Goal: Use online tool/utility: Utilize a website feature to perform a specific function

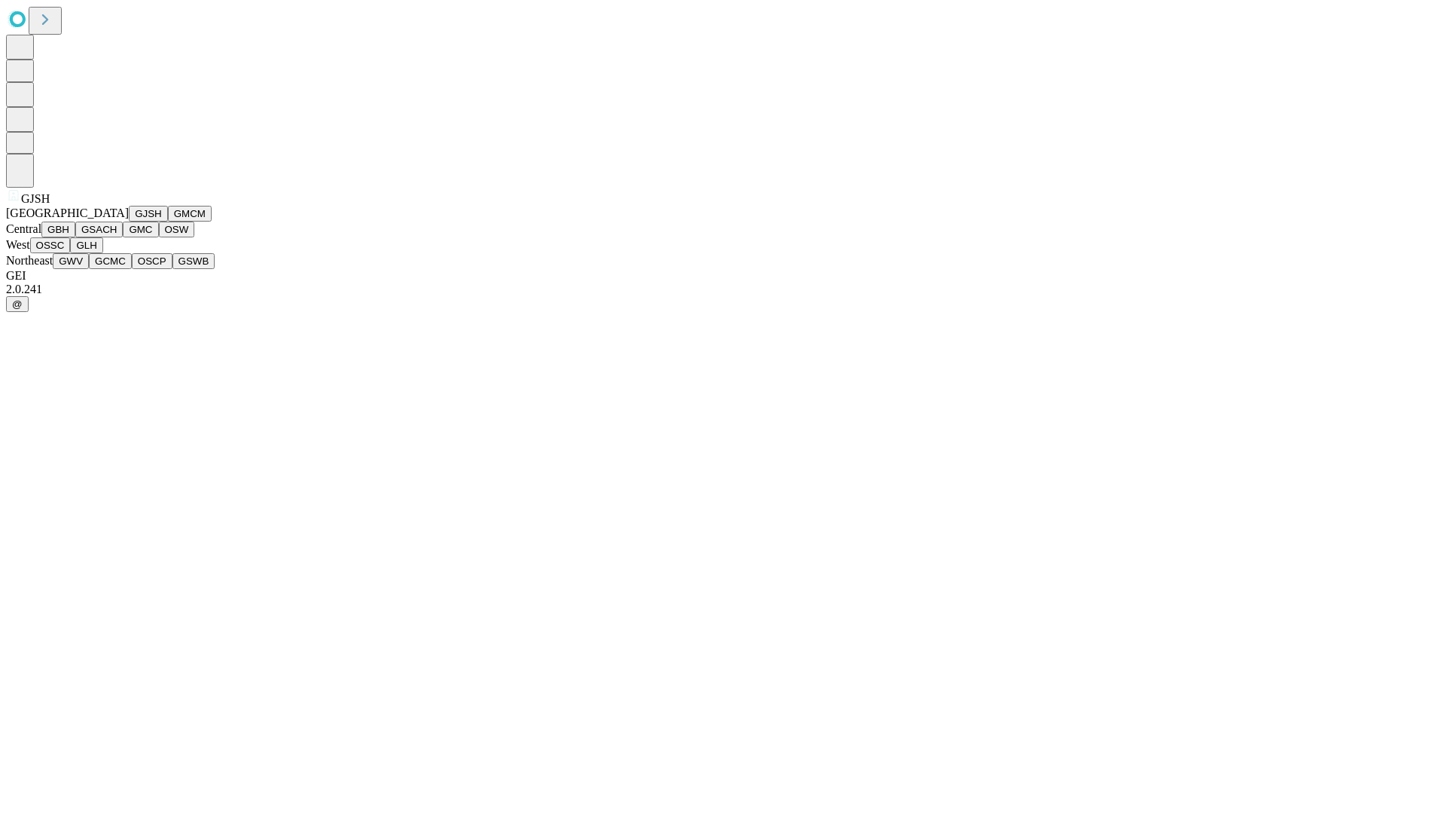
click at [129, 221] on button "GJSH" at bounding box center [148, 214] width 39 height 16
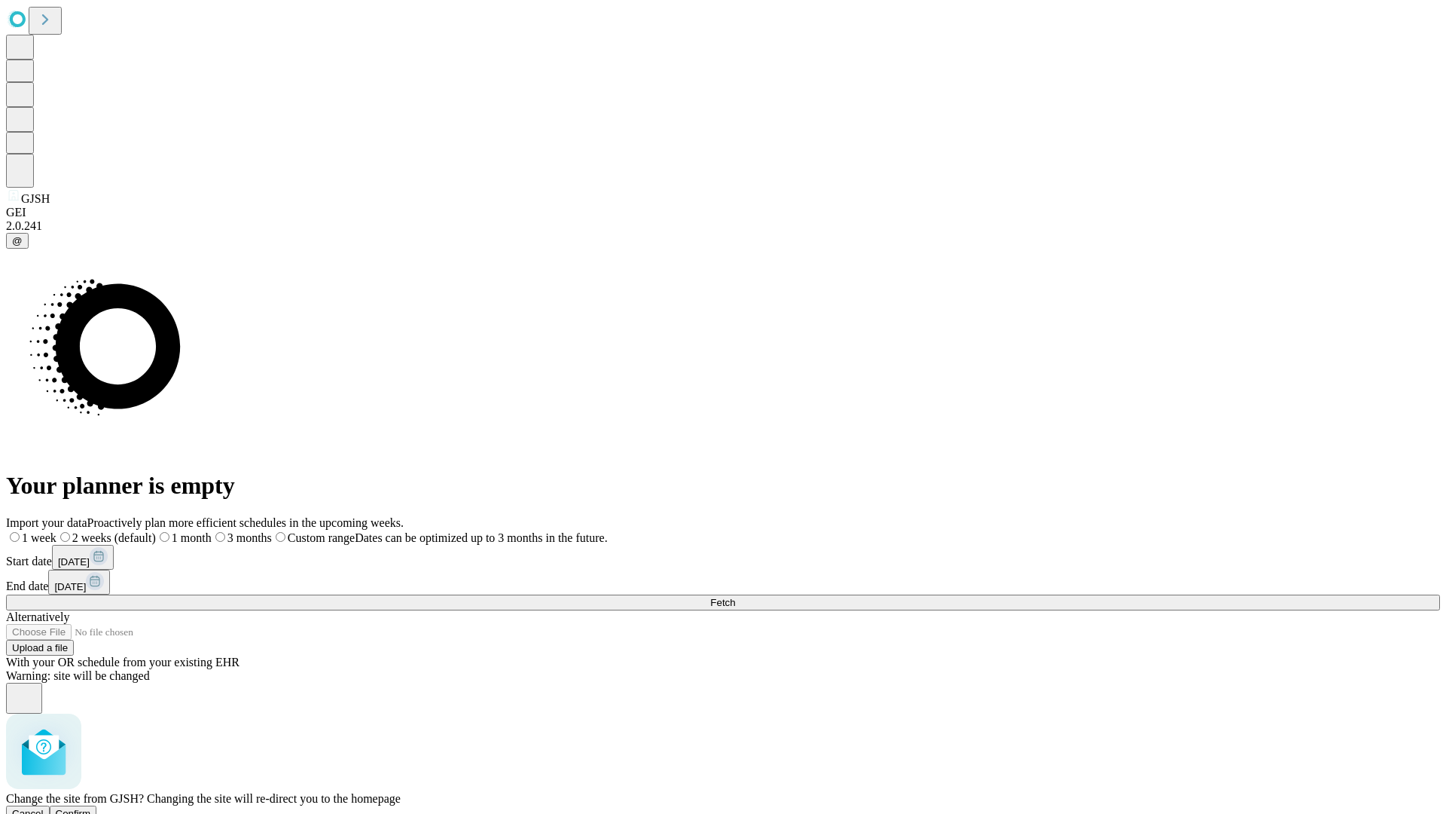
click at [91, 807] on span "Confirm" at bounding box center [73, 812] width 35 height 11
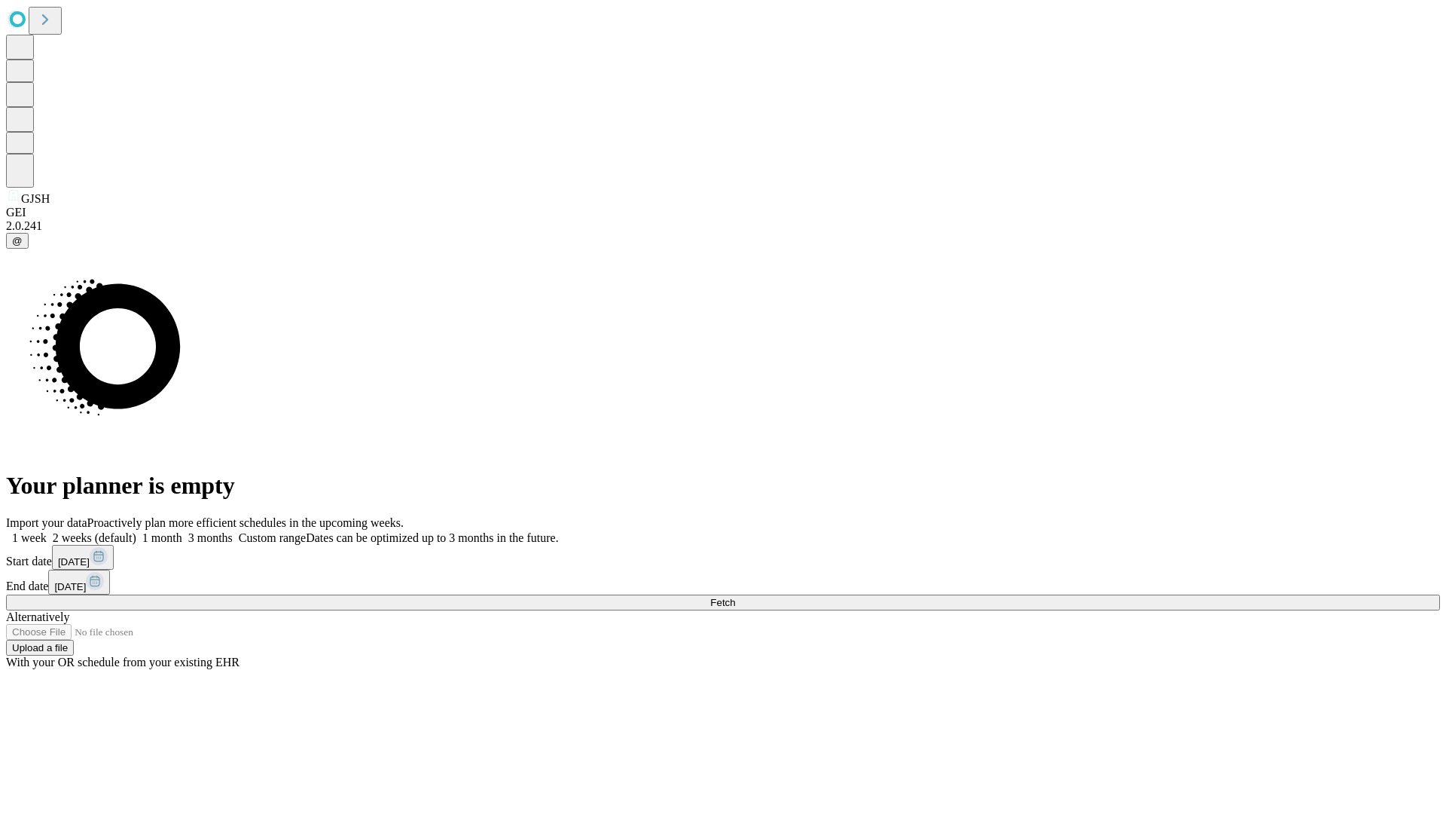
click at [136, 531] on label "2 weeks (default)" at bounding box center [92, 537] width 90 height 13
click at [735, 597] on span "Fetch" at bounding box center [722, 602] width 25 height 11
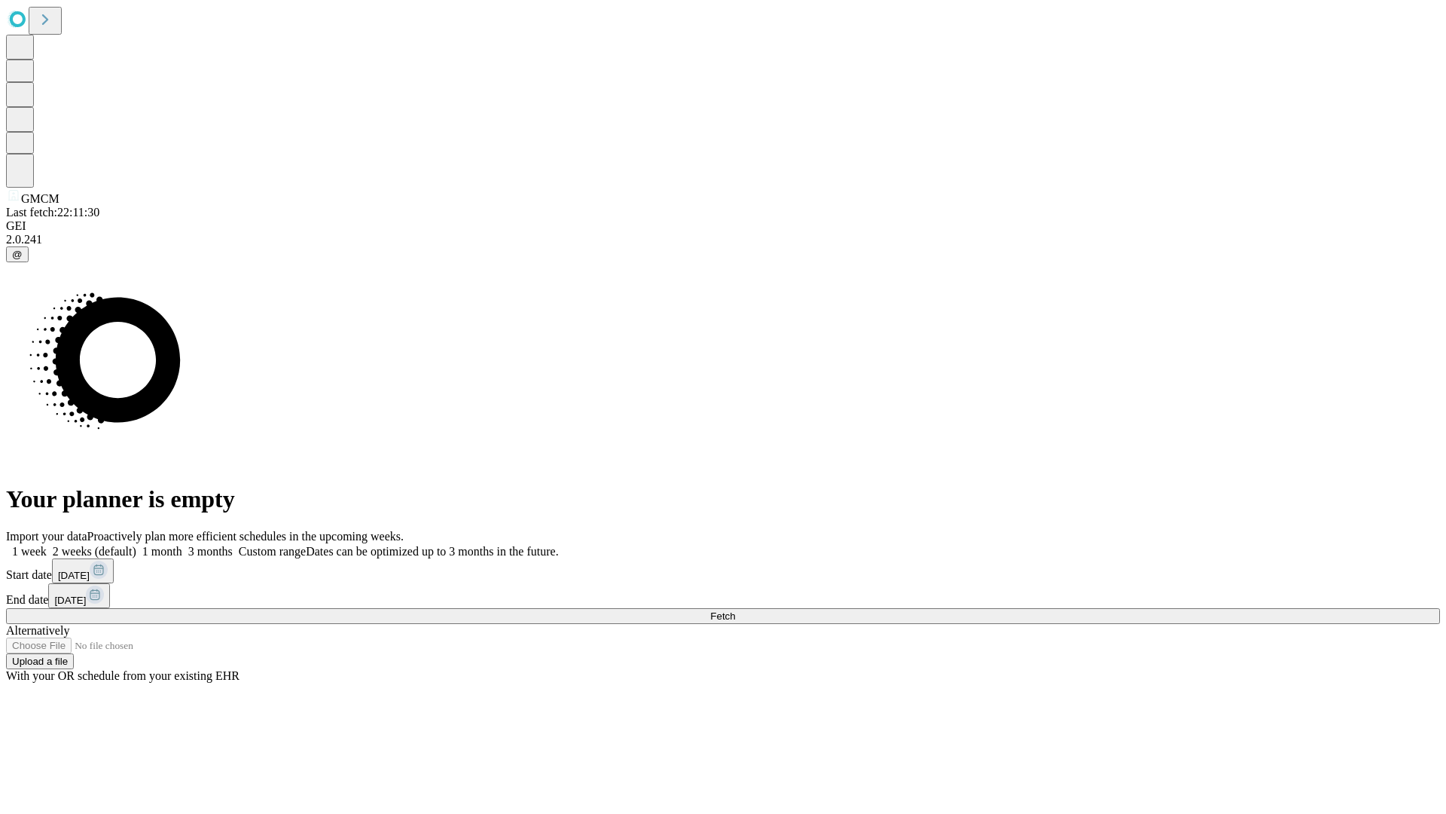
click at [735, 610] on span "Fetch" at bounding box center [722, 615] width 25 height 11
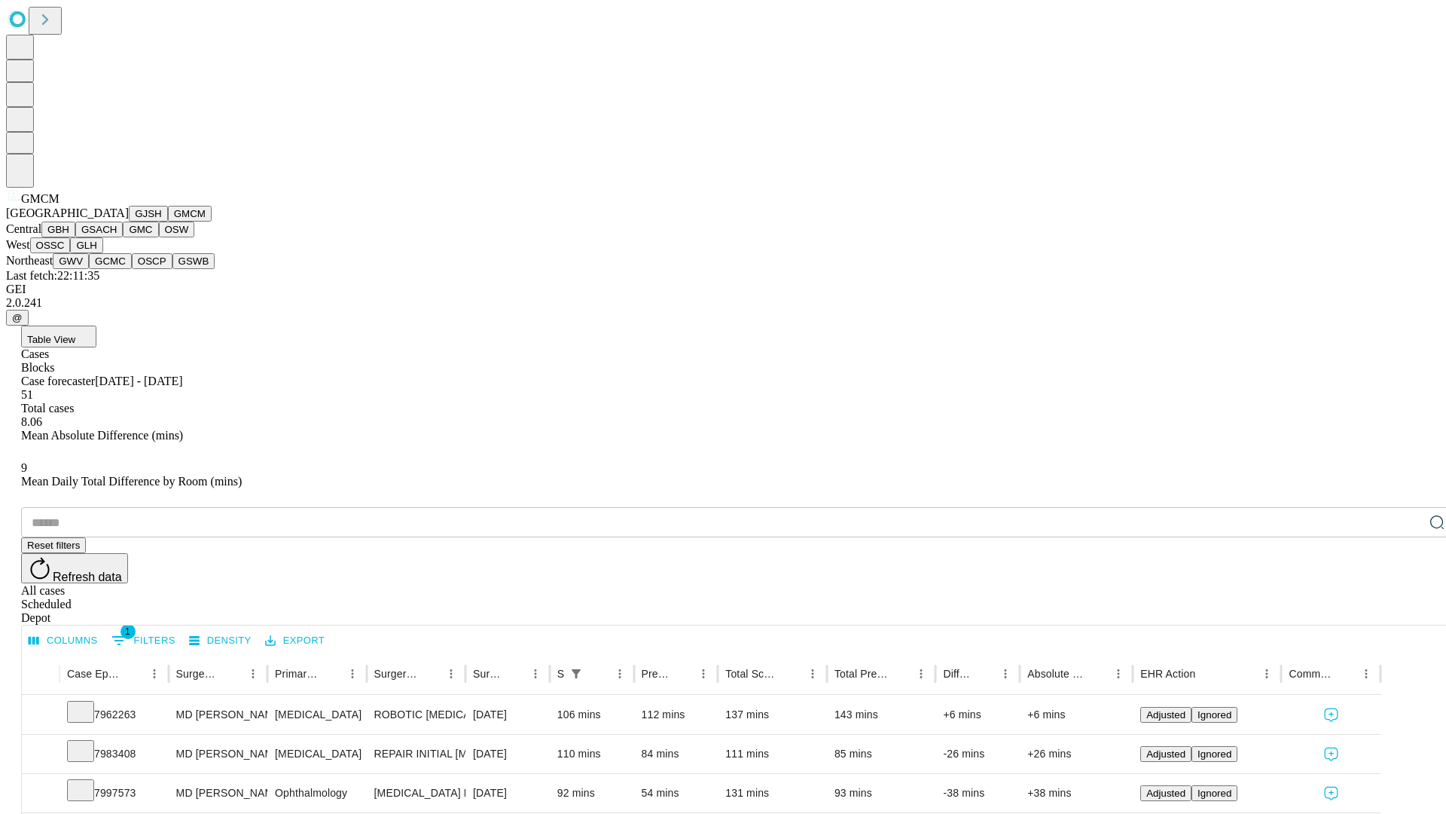
click at [75, 237] on button "GBH" at bounding box center [58, 229] width 34 height 16
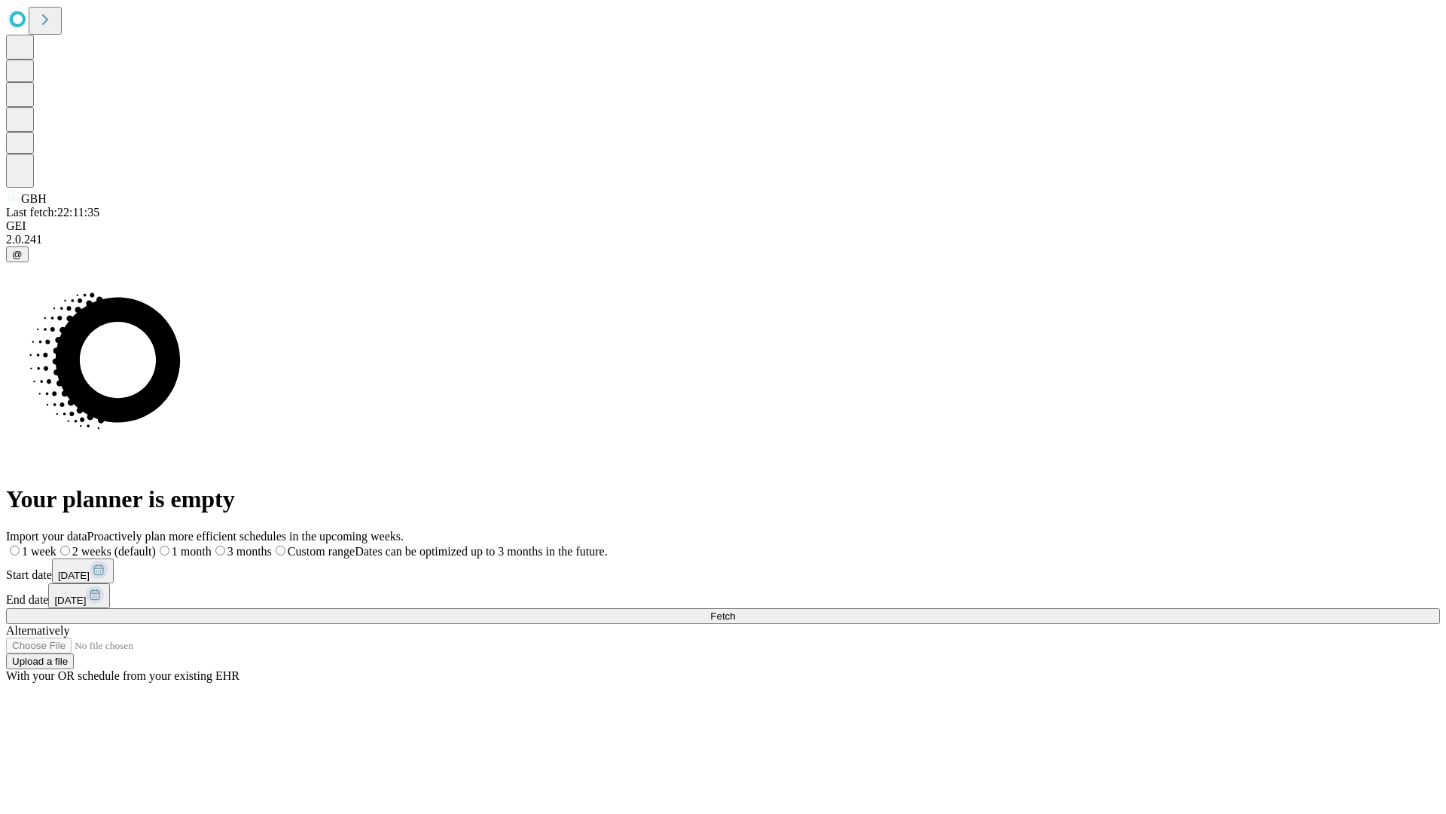
click at [156, 545] on label "2 weeks (default)" at bounding box center [105, 551] width 99 height 13
click at [735, 610] on span "Fetch" at bounding box center [722, 615] width 25 height 11
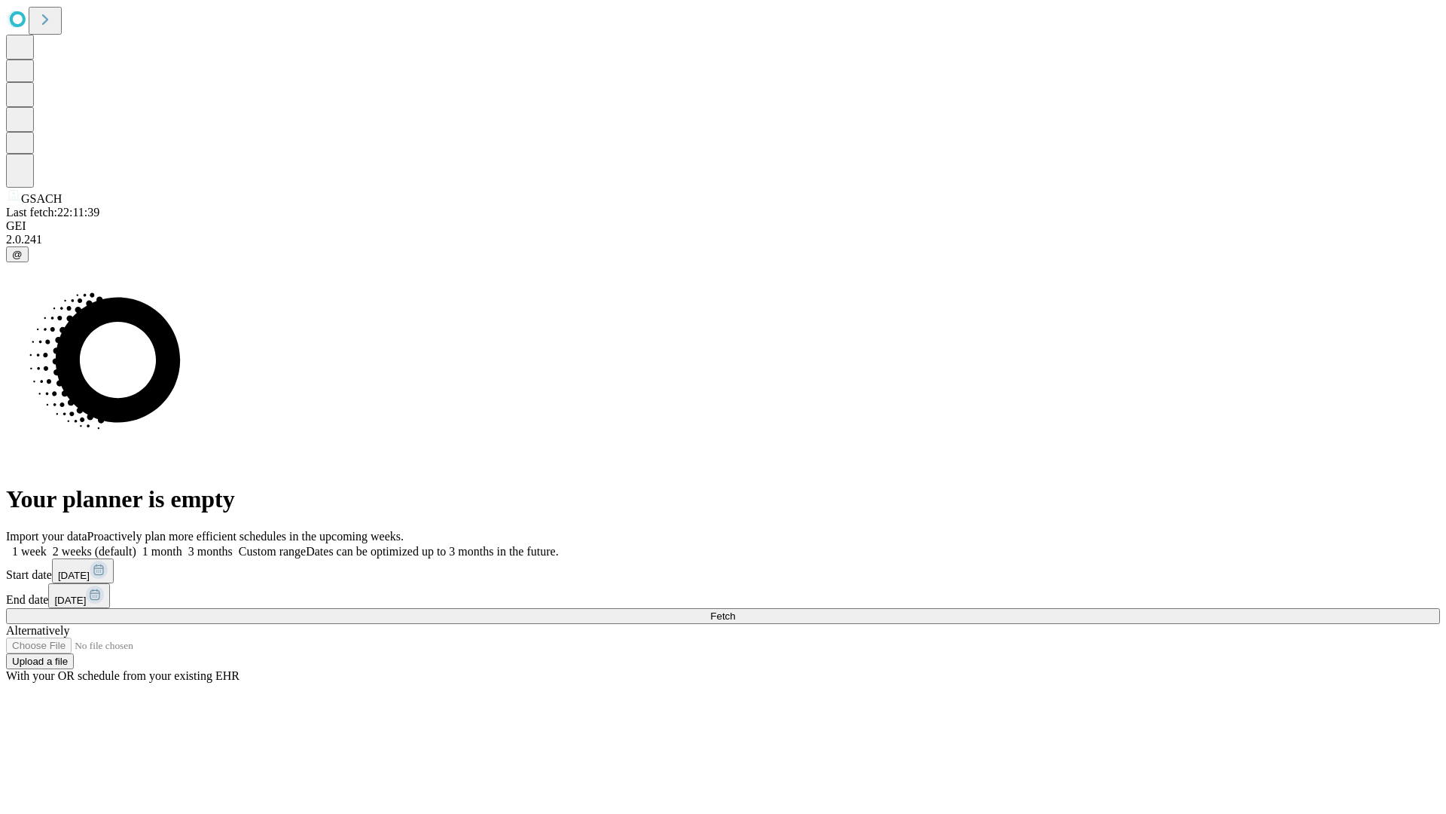
click at [136, 545] on label "2 weeks (default)" at bounding box center [92, 551] width 90 height 13
click at [735, 610] on span "Fetch" at bounding box center [722, 615] width 25 height 11
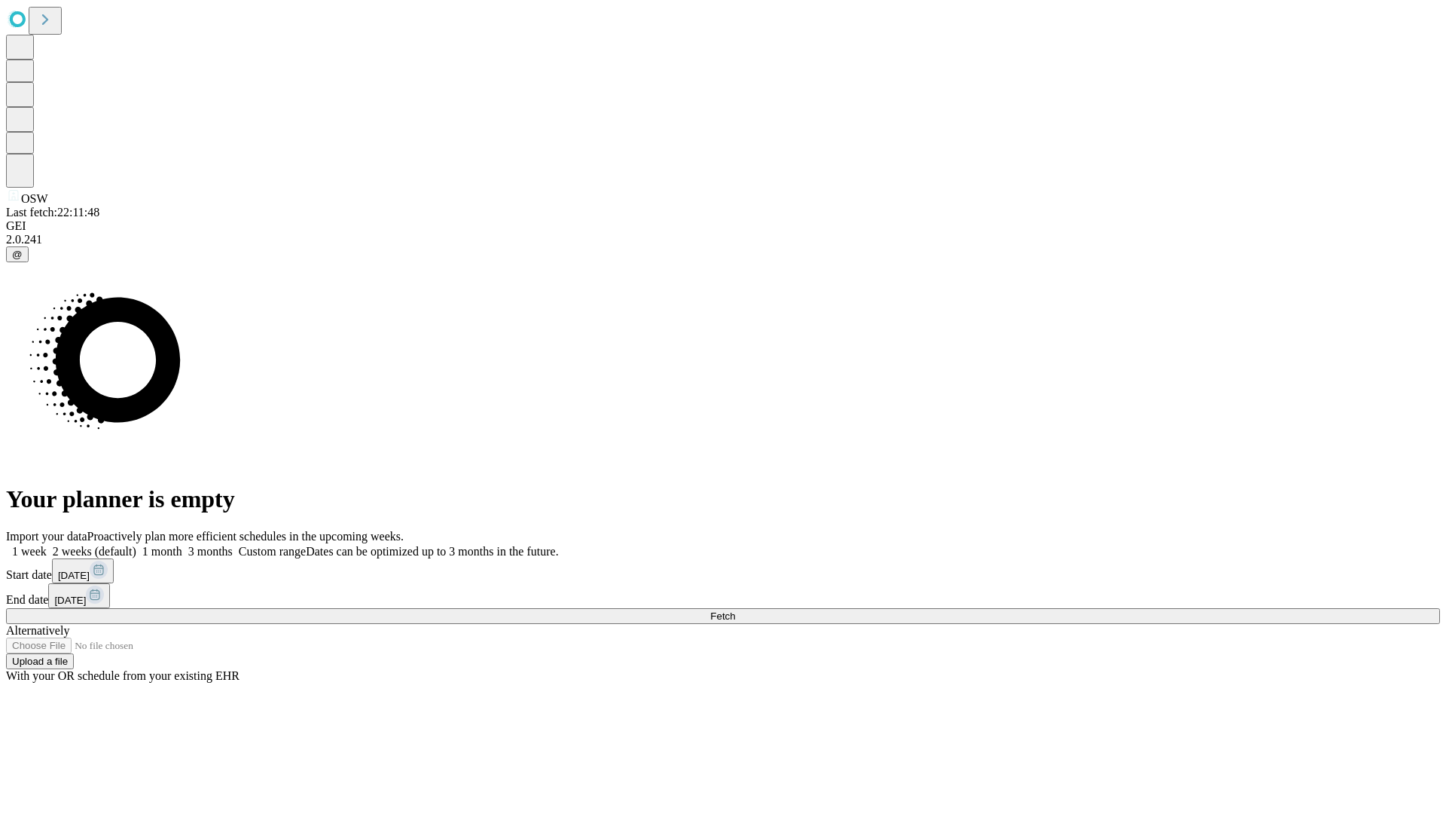
click at [136, 545] on label "2 weeks (default)" at bounding box center [92, 551] width 90 height 13
click at [735, 610] on span "Fetch" at bounding box center [722, 615] width 25 height 11
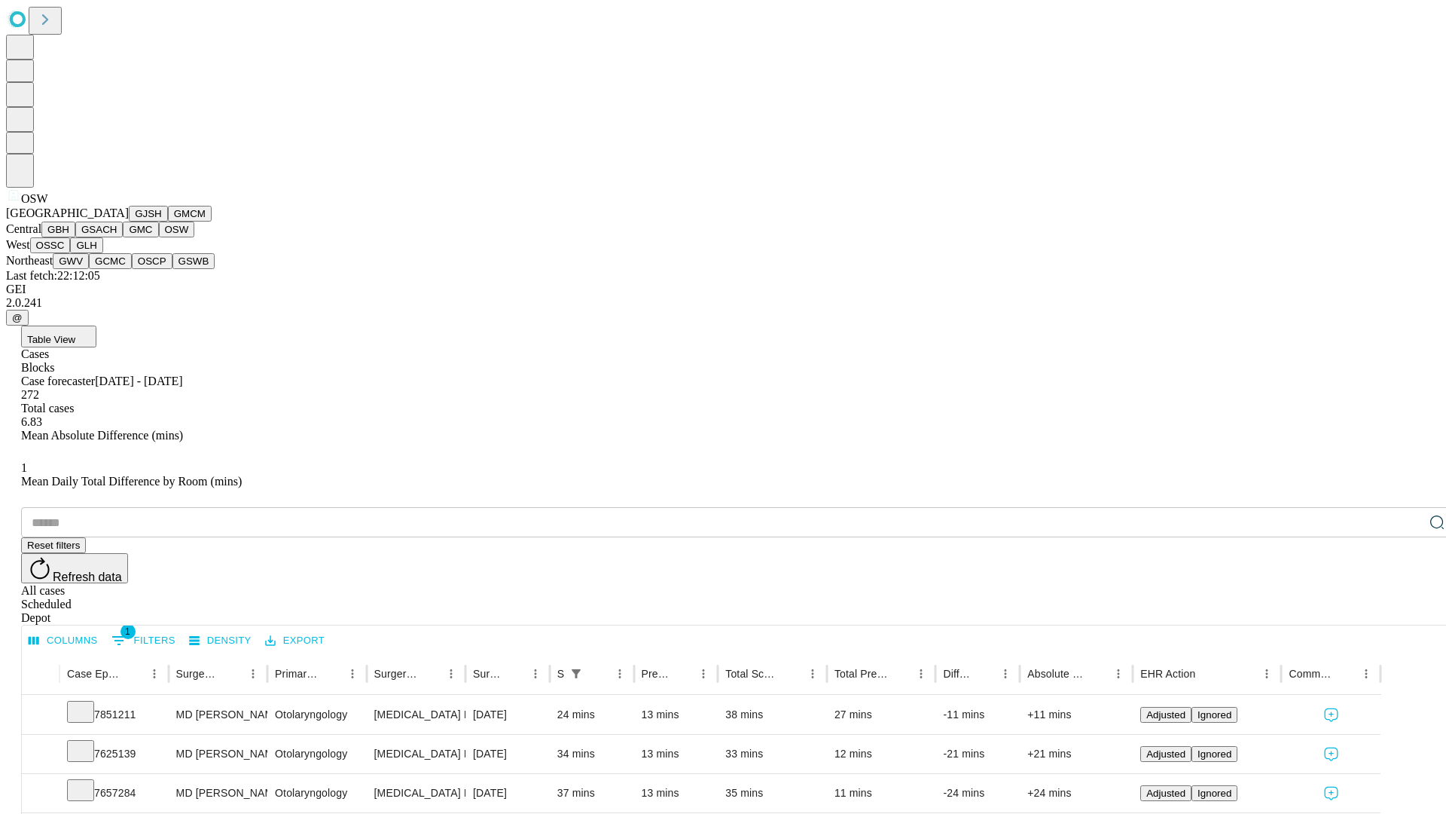
click at [71, 253] on button "OSSC" at bounding box center [50, 245] width 41 height 16
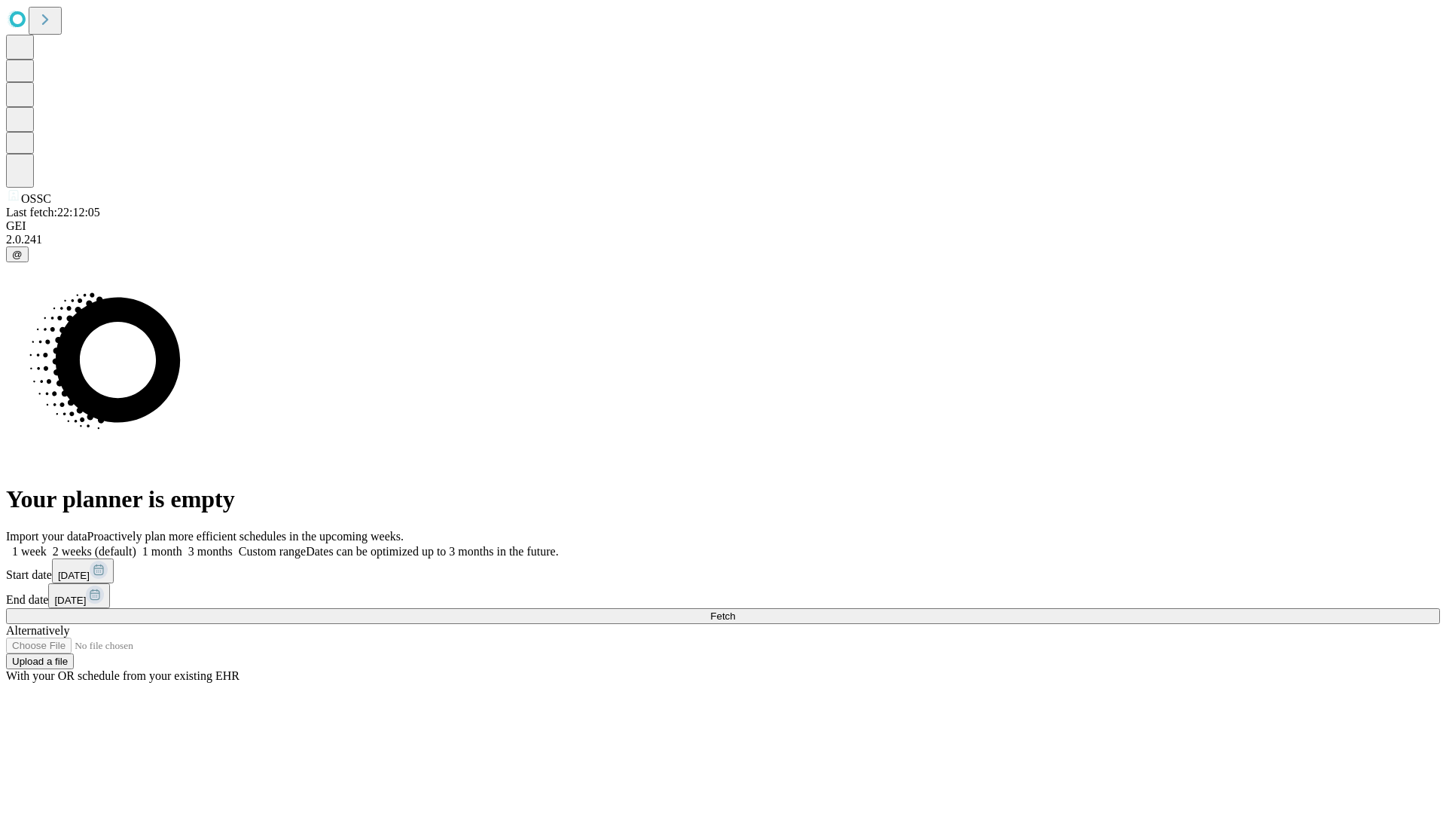
click at [136, 545] on label "2 weeks (default)" at bounding box center [92, 551] width 90 height 13
click at [735, 610] on span "Fetch" at bounding box center [722, 615] width 25 height 11
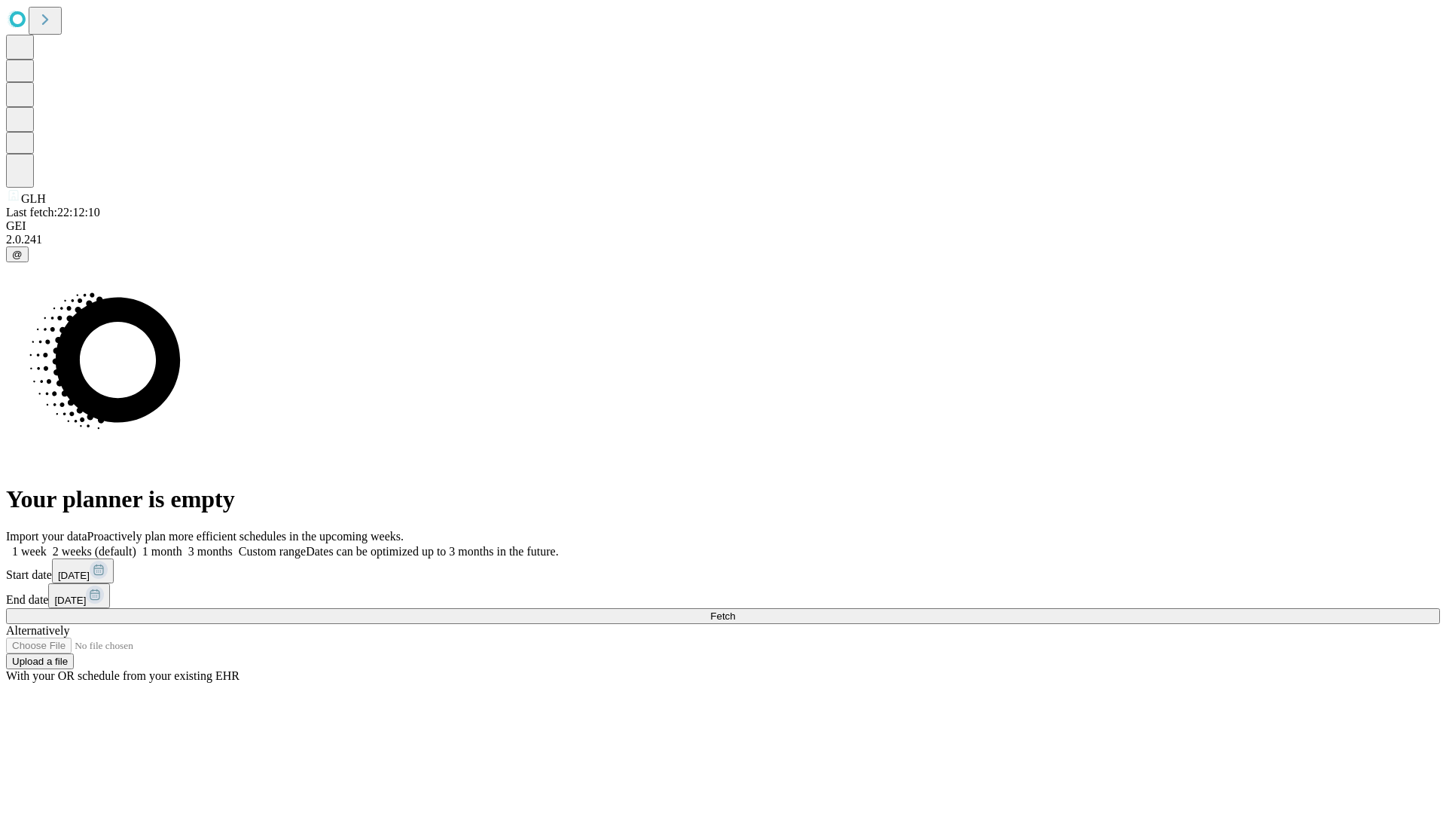
click at [735, 610] on span "Fetch" at bounding box center [722, 615] width 25 height 11
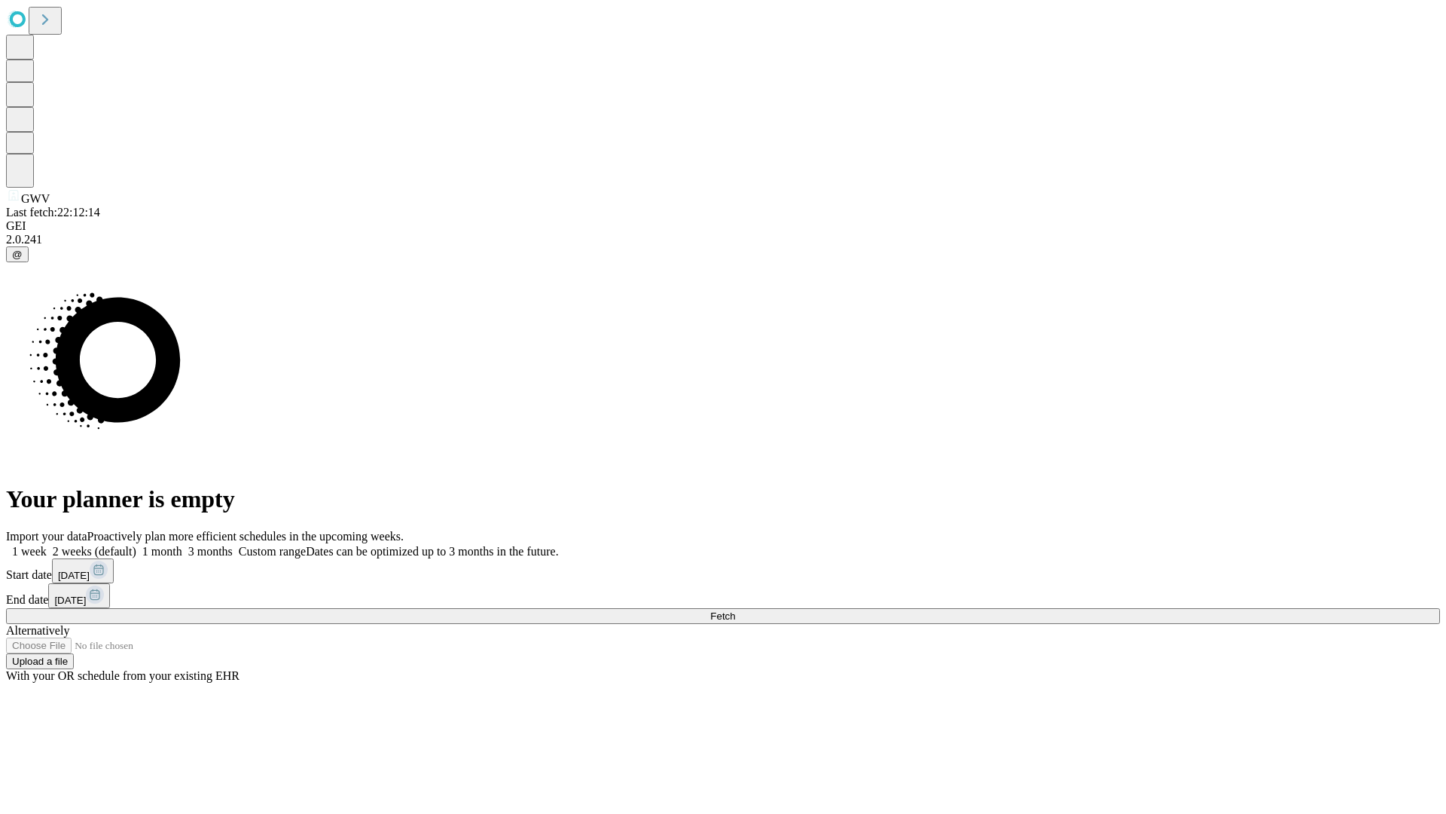
click at [735, 610] on span "Fetch" at bounding box center [722, 615] width 25 height 11
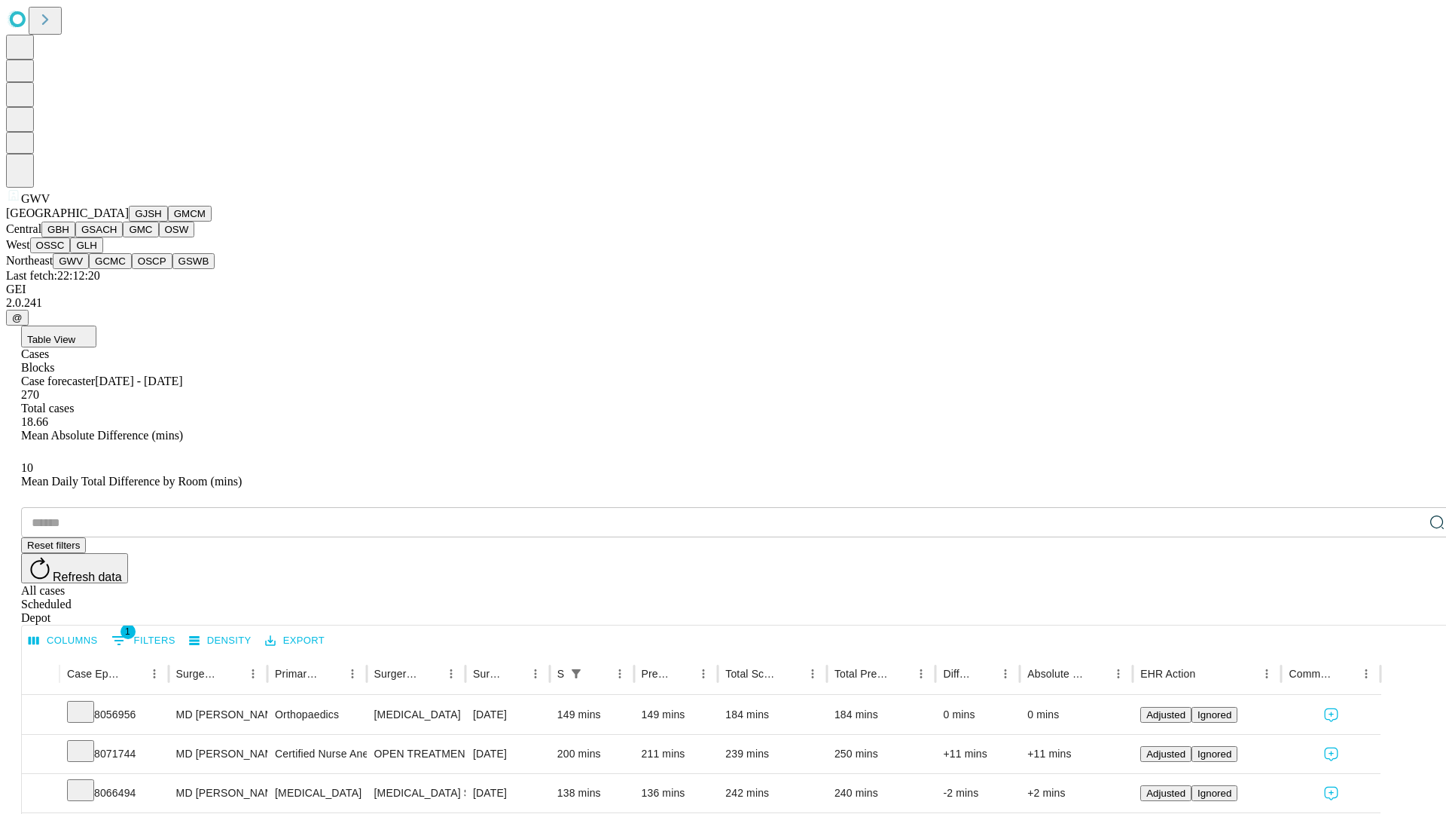
click at [117, 269] on button "GCMC" at bounding box center [110, 261] width 43 height 16
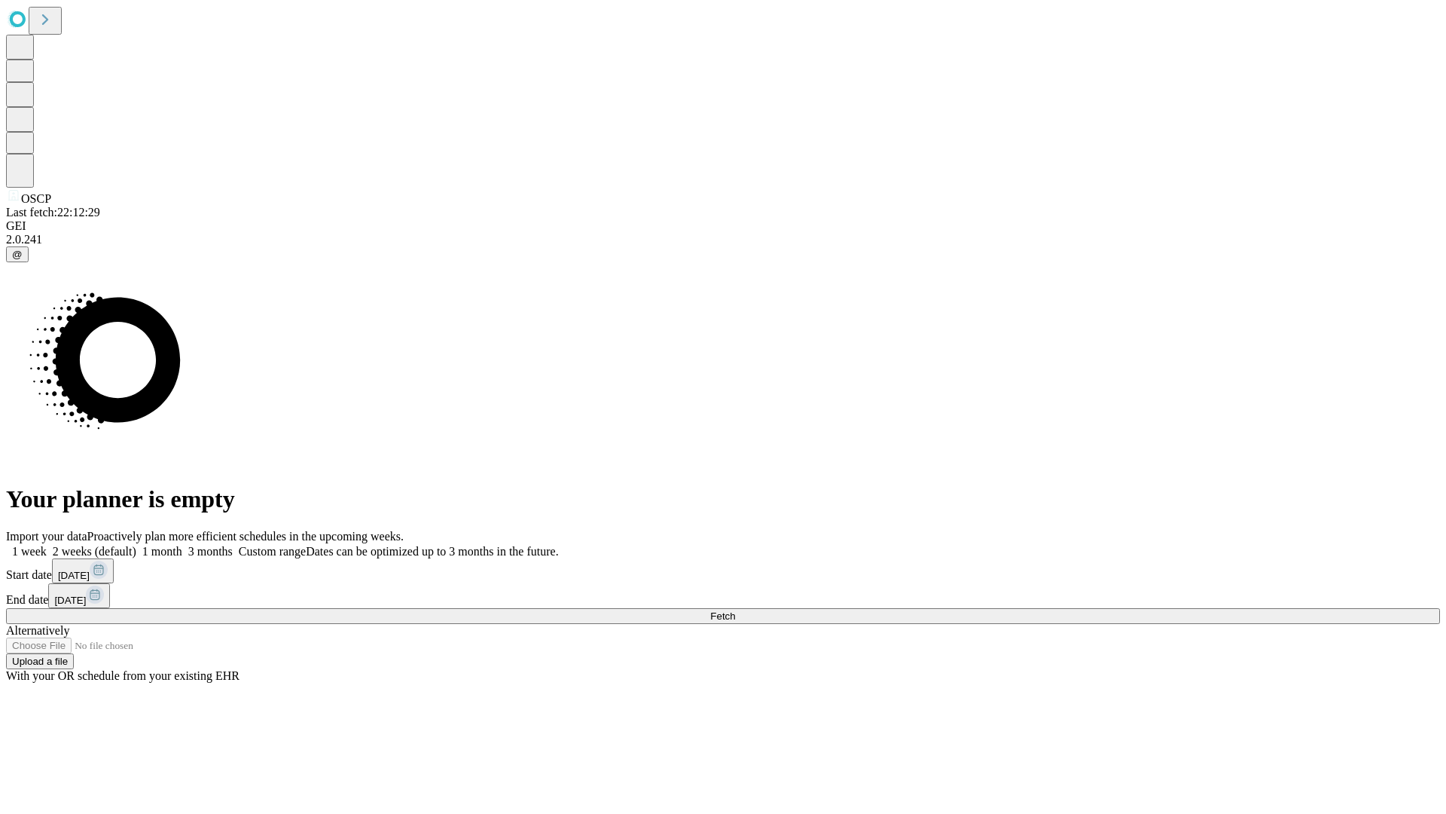
click at [136, 545] on label "2 weeks (default)" at bounding box center [92, 551] width 90 height 13
click at [735, 610] on span "Fetch" at bounding box center [722, 615] width 25 height 11
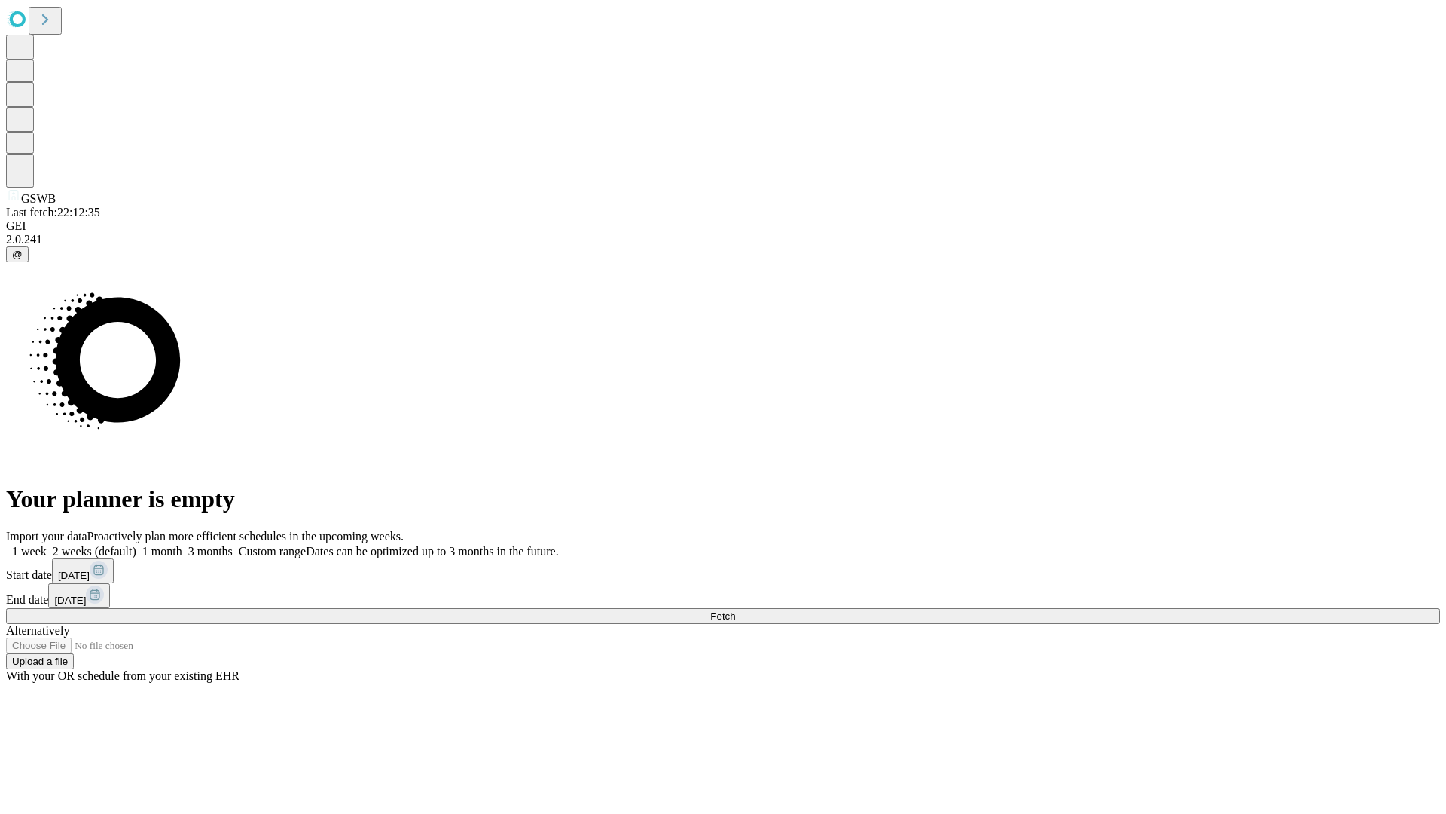
click at [735, 610] on span "Fetch" at bounding box center [722, 615] width 25 height 11
